Goal: Book appointment/travel/reservation

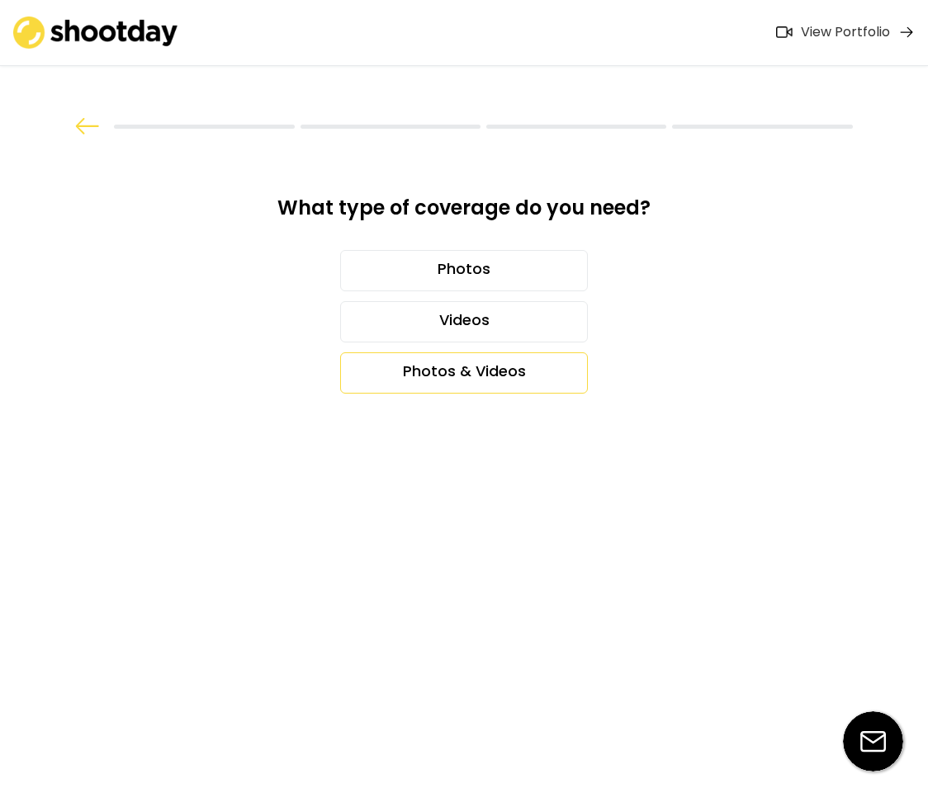
click at [447, 355] on div "Photos & Videos" at bounding box center [464, 372] width 248 height 41
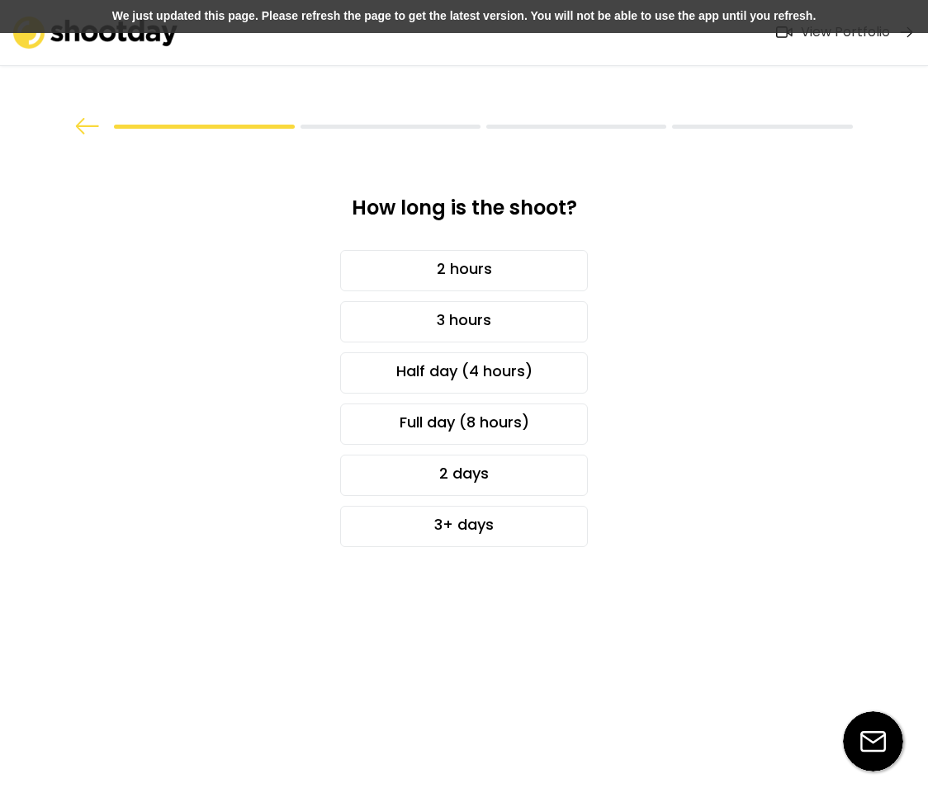
click at [239, 212] on div "How long is the shoot? 2 hours 3 hours Half day (4 hours) Full day (8 hours) 2 …" at bounding box center [463, 371] width 475 height 468
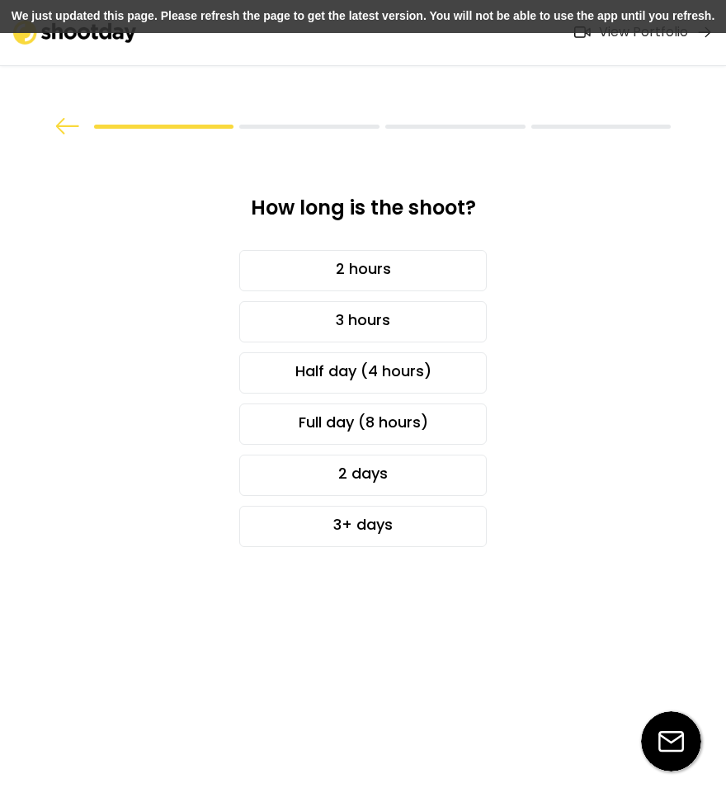
click at [69, 129] on img at bounding box center [67, 126] width 25 height 17
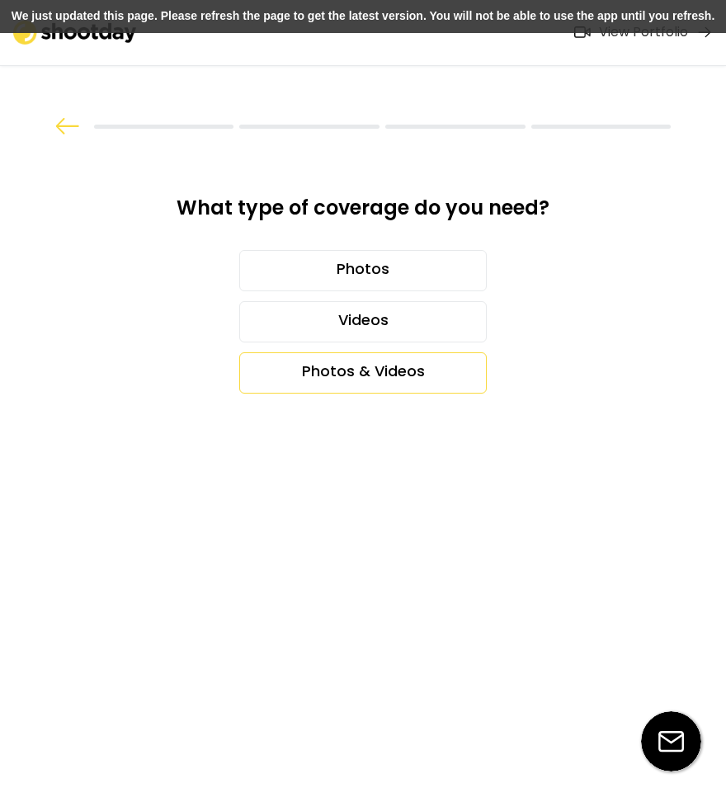
click at [438, 371] on div "Photos & Videos" at bounding box center [363, 372] width 248 height 41
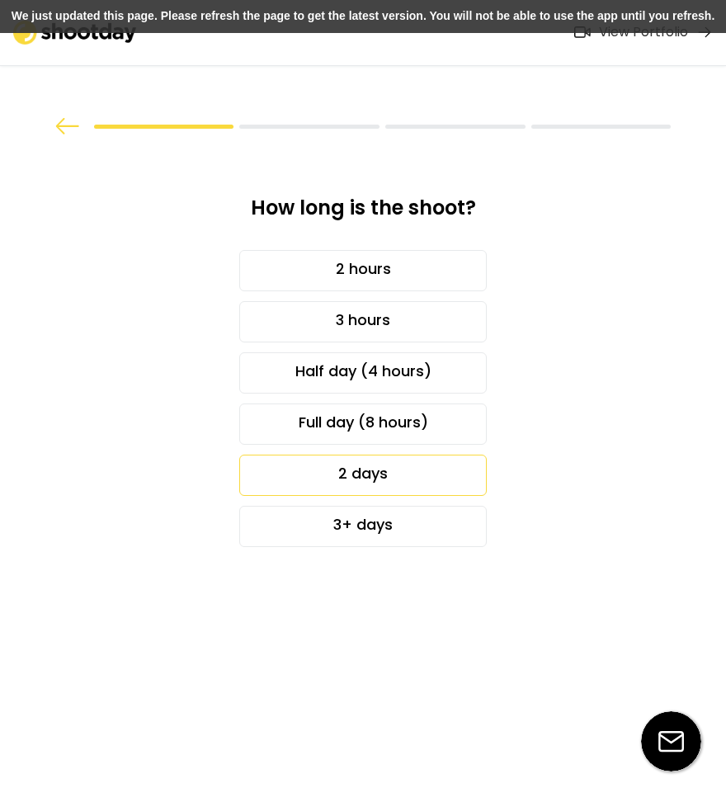
click at [403, 471] on div "2 days" at bounding box center [363, 475] width 248 height 41
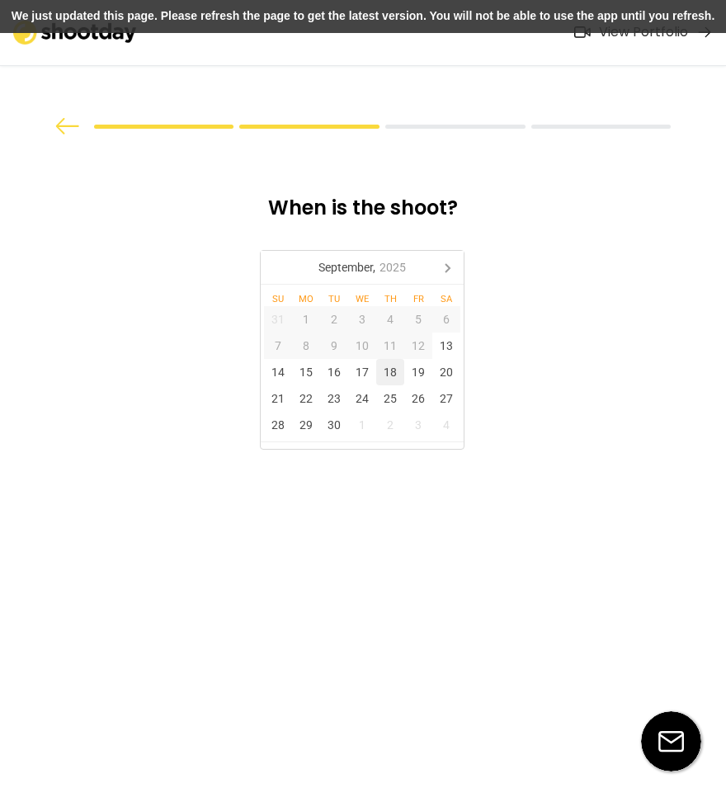
click at [381, 381] on div "18" at bounding box center [390, 372] width 28 height 26
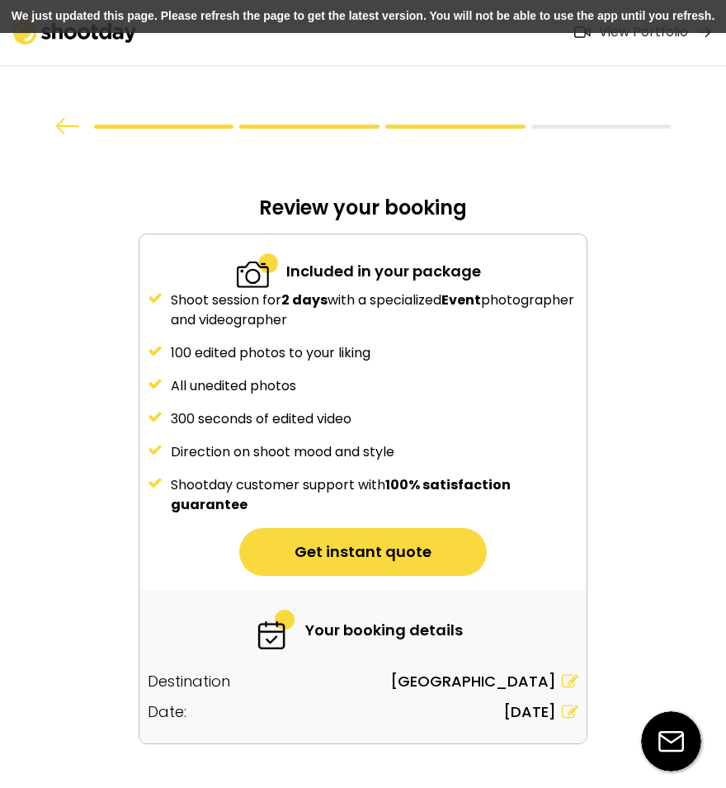
drag, startPoint x: 391, startPoint y: 355, endPoint x: 440, endPoint y: 355, distance: 48.7
click at [440, 355] on div "100 edited photos to your liking" at bounding box center [375, 353] width 408 height 20
click at [78, 132] on img at bounding box center [67, 126] width 25 height 17
